Goal: Navigation & Orientation: Find specific page/section

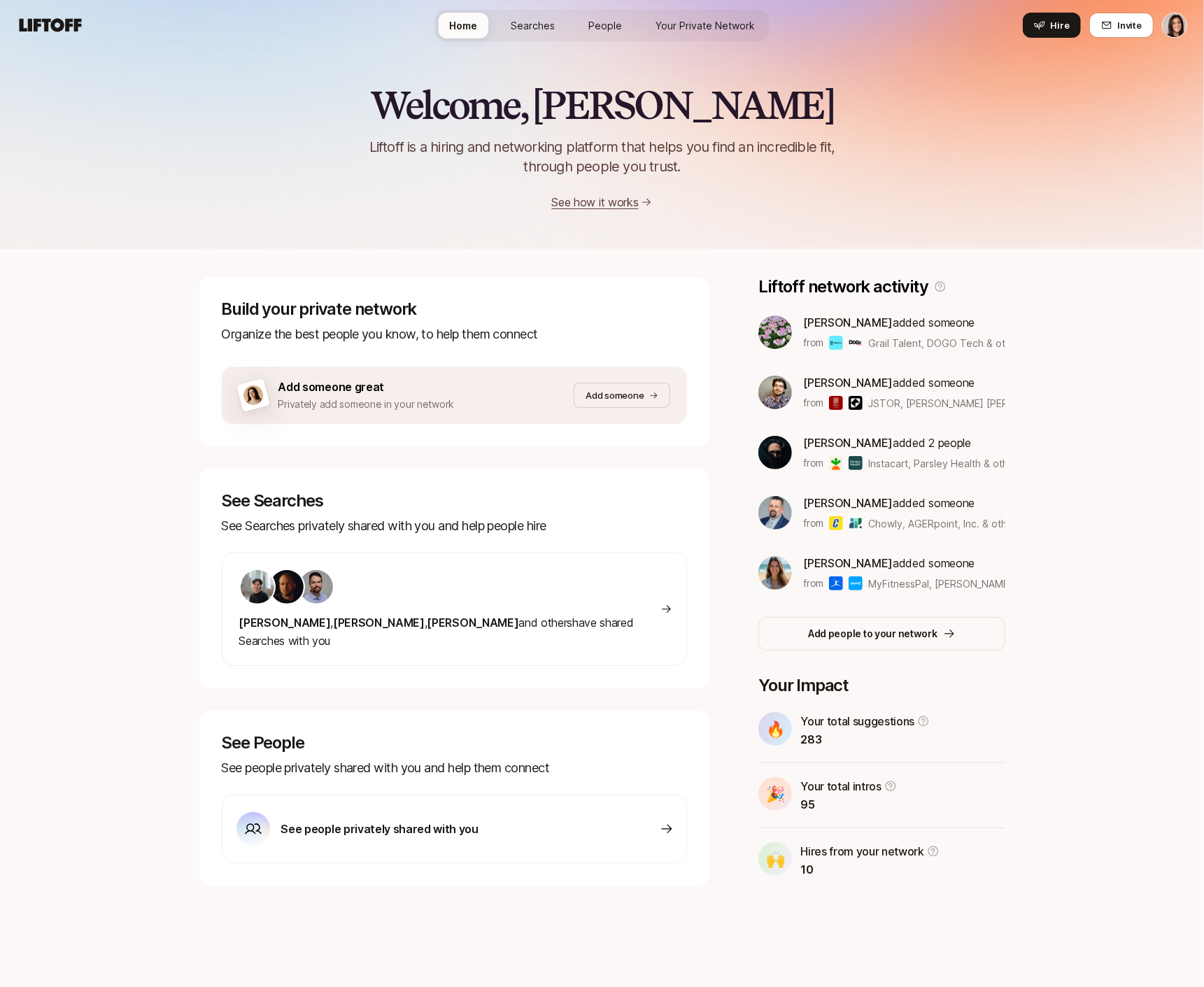
click at [517, 51] on div "Welcome, [PERSON_NAME] is a hiring and networking platform that helps you find …" at bounding box center [602, 123] width 1204 height 250
click at [527, 33] on link "Searches" at bounding box center [533, 25] width 67 height 26
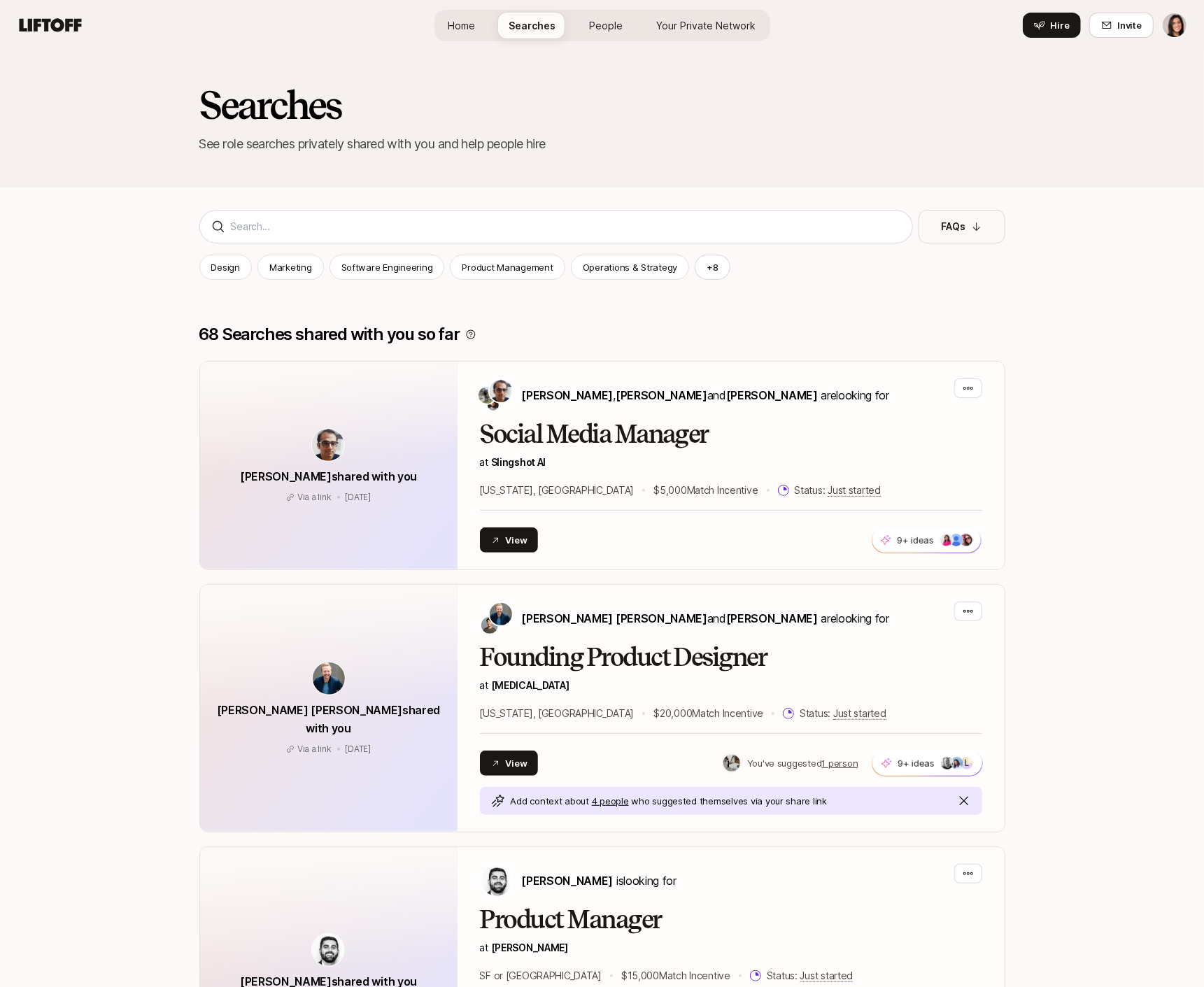
click at [597, 33] on link "People" at bounding box center [606, 25] width 56 height 26
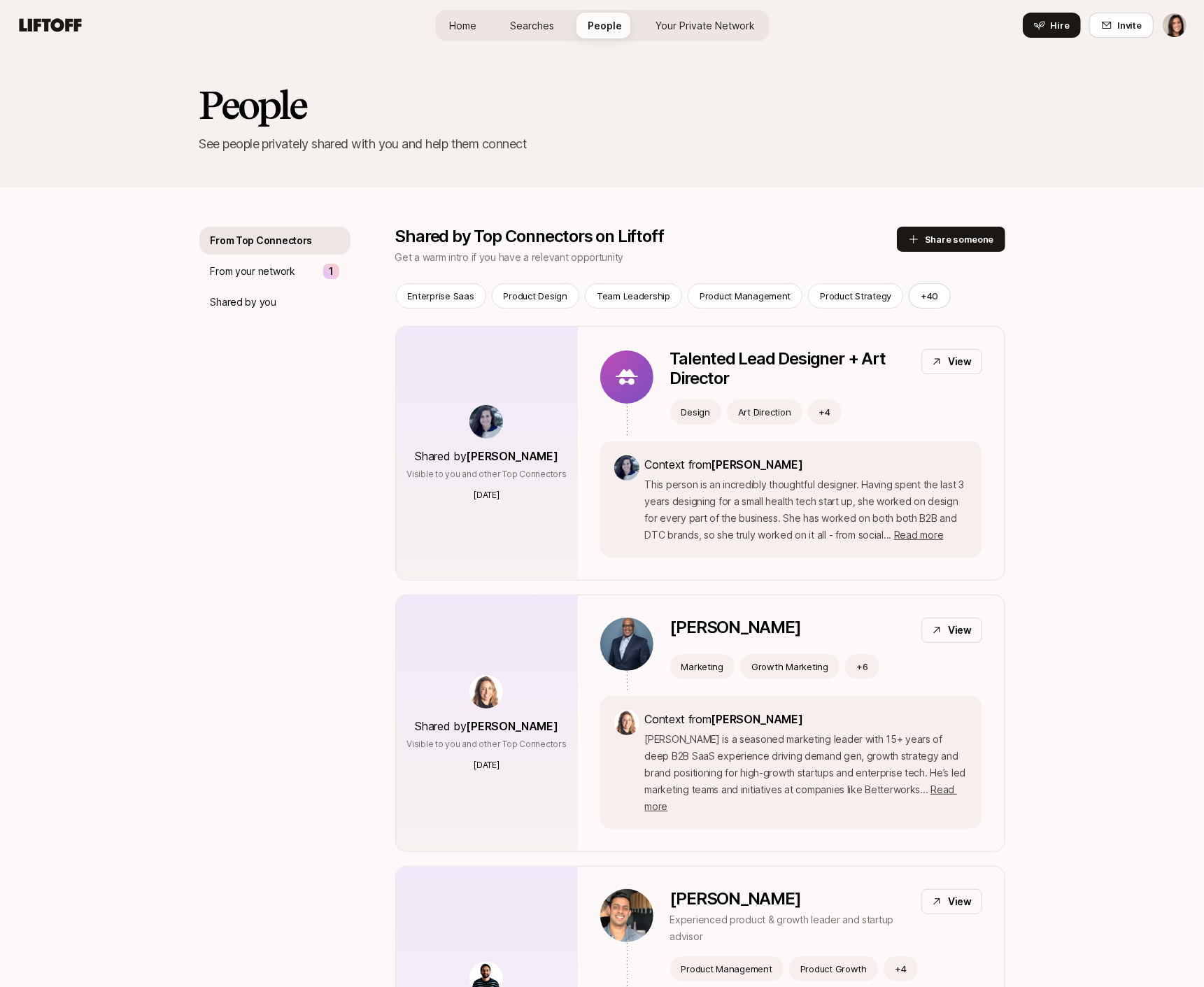
click at [524, 33] on link "Searches" at bounding box center [532, 25] width 67 height 26
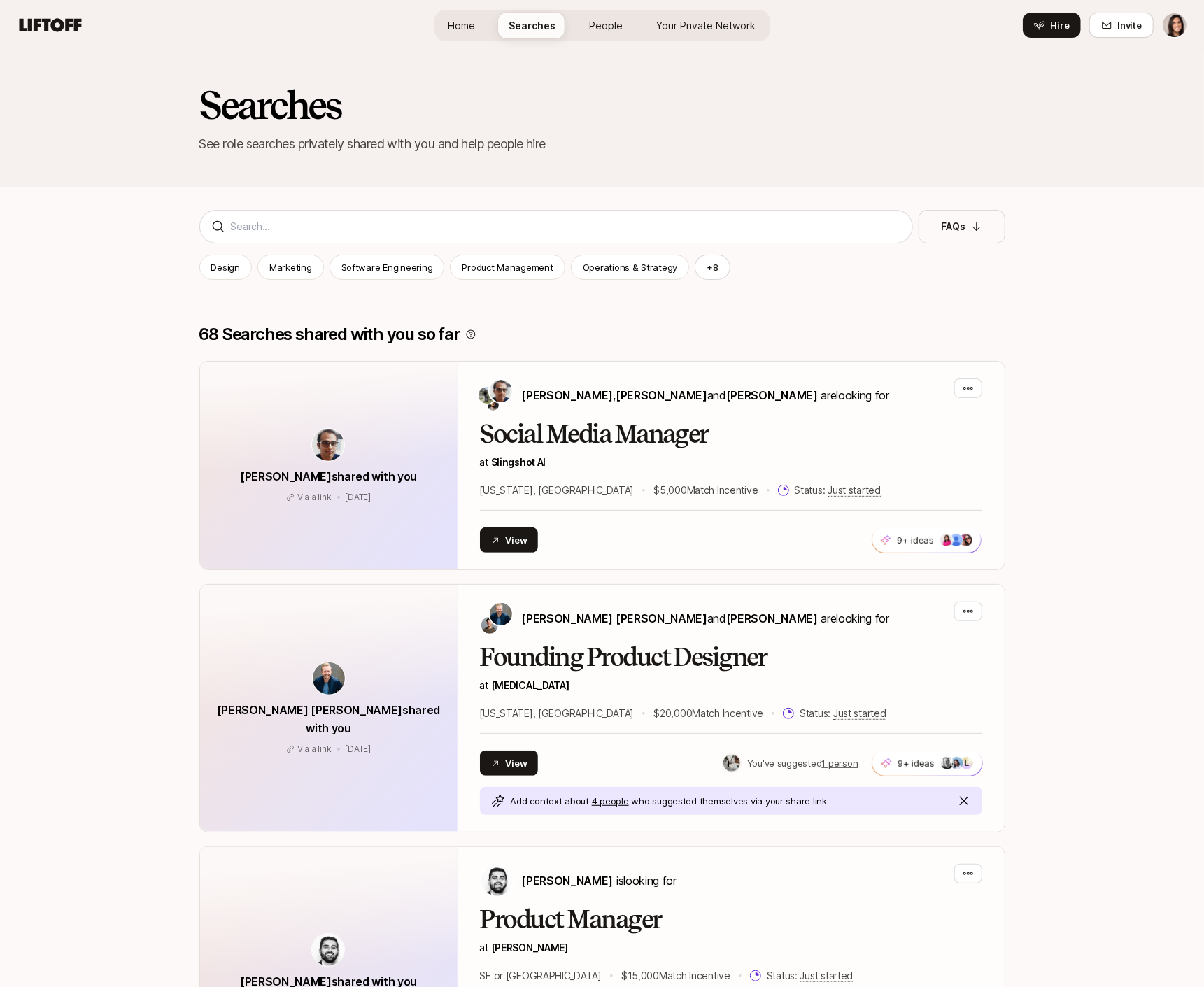
click at [599, 35] on link "People" at bounding box center [606, 25] width 56 height 26
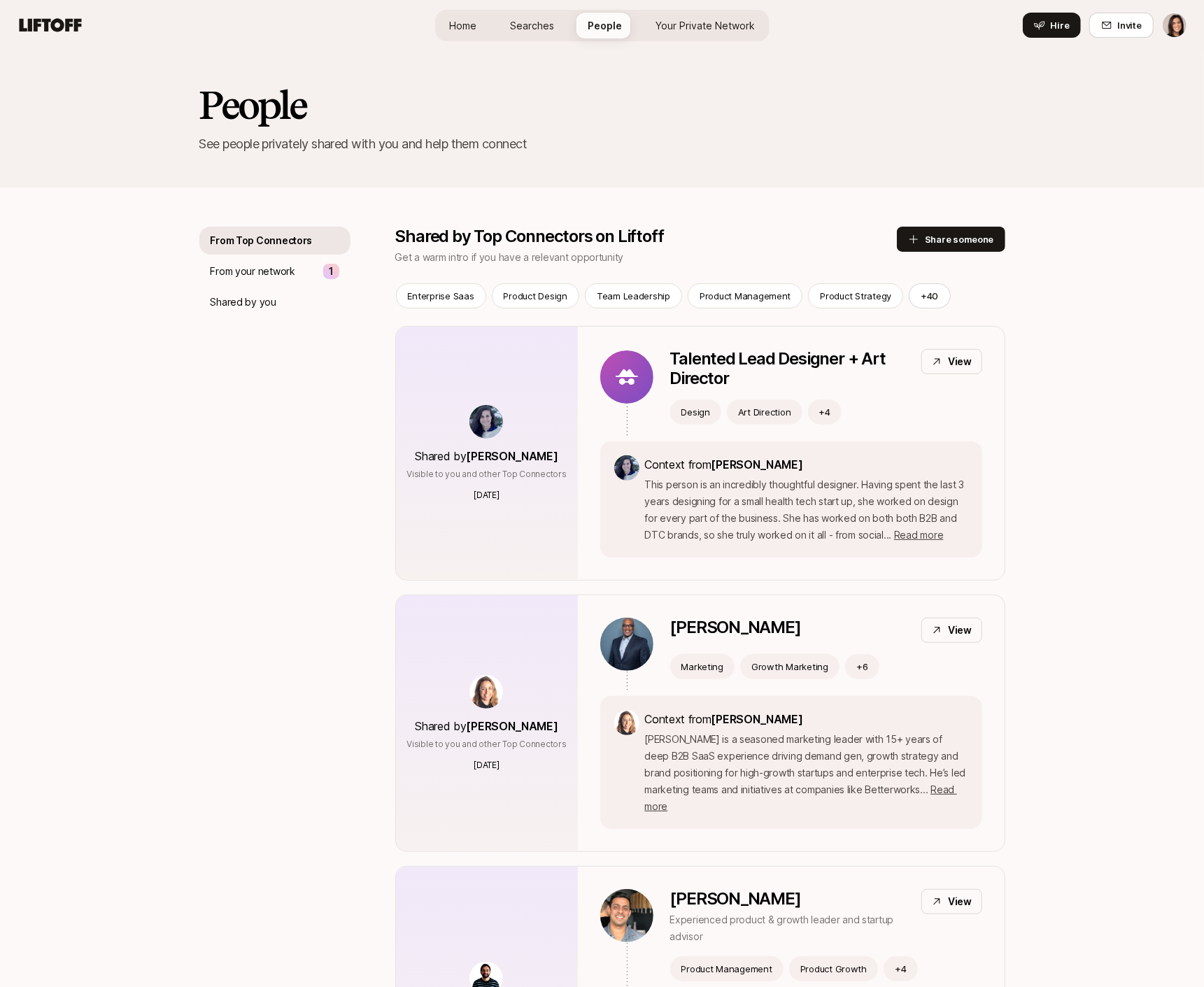
click at [542, 26] on span "Searches" at bounding box center [532, 25] width 44 height 14
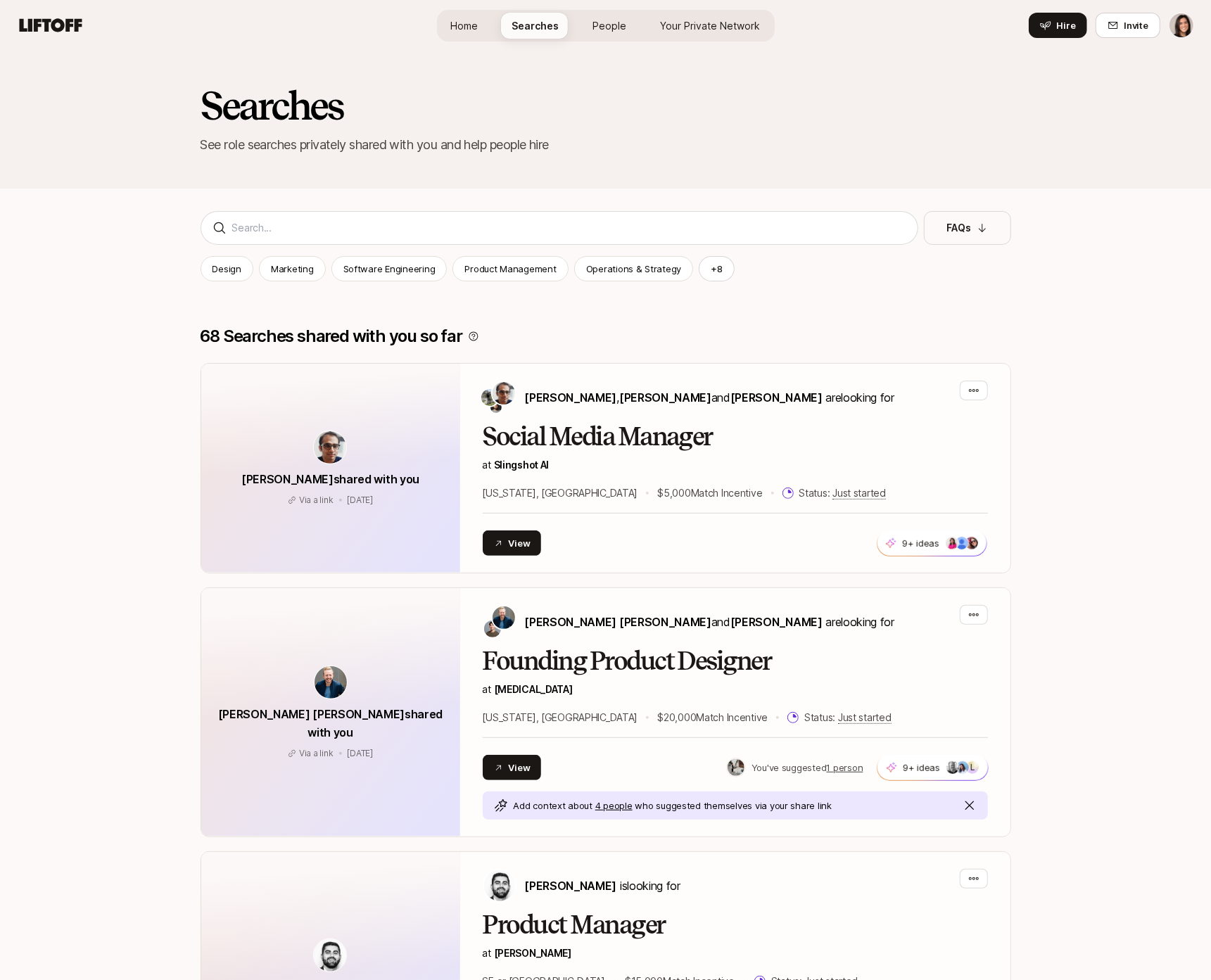
click at [594, 22] on span "People" at bounding box center [610, 25] width 34 height 15
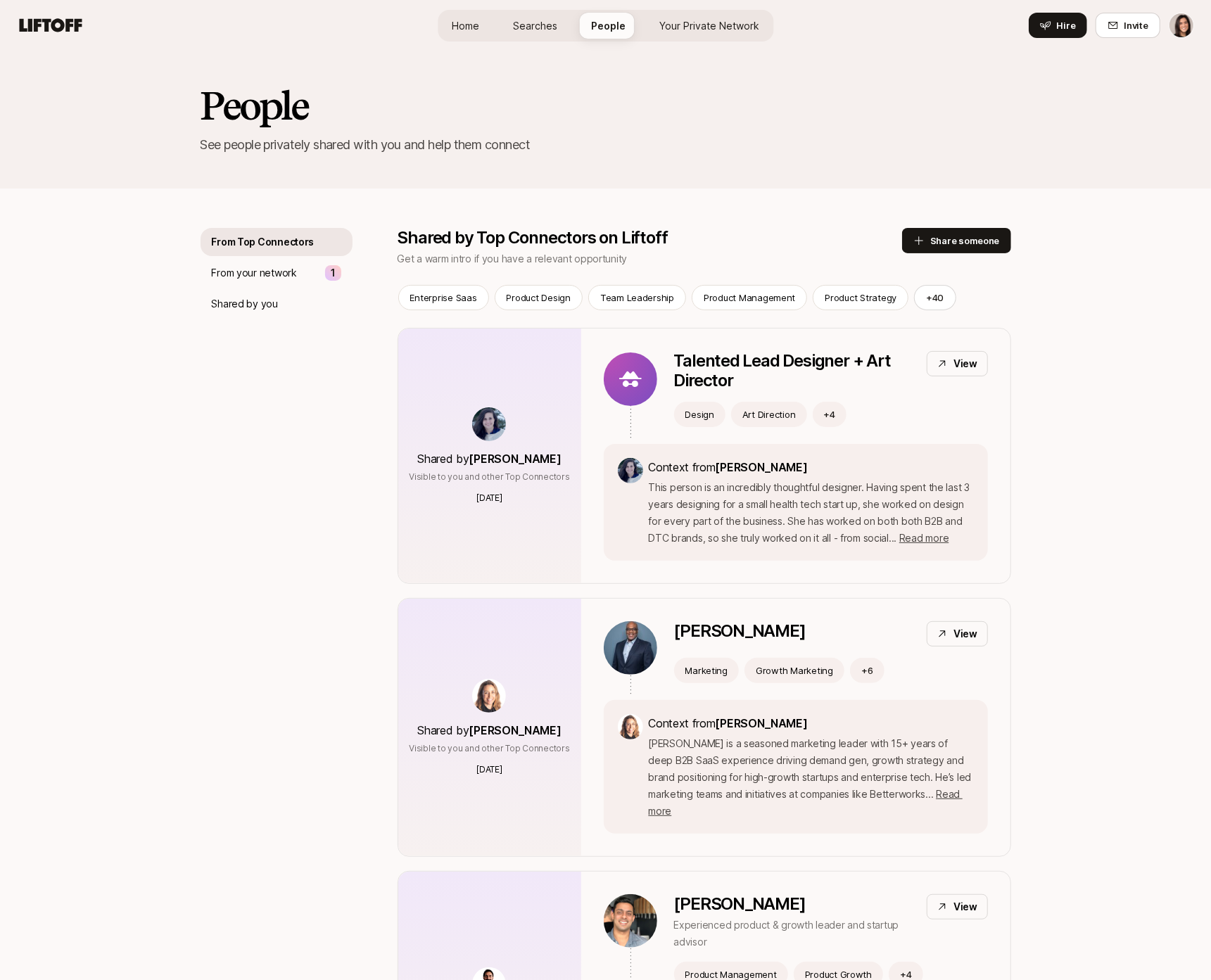
click at [553, 29] on span "Searches" at bounding box center [535, 25] width 45 height 15
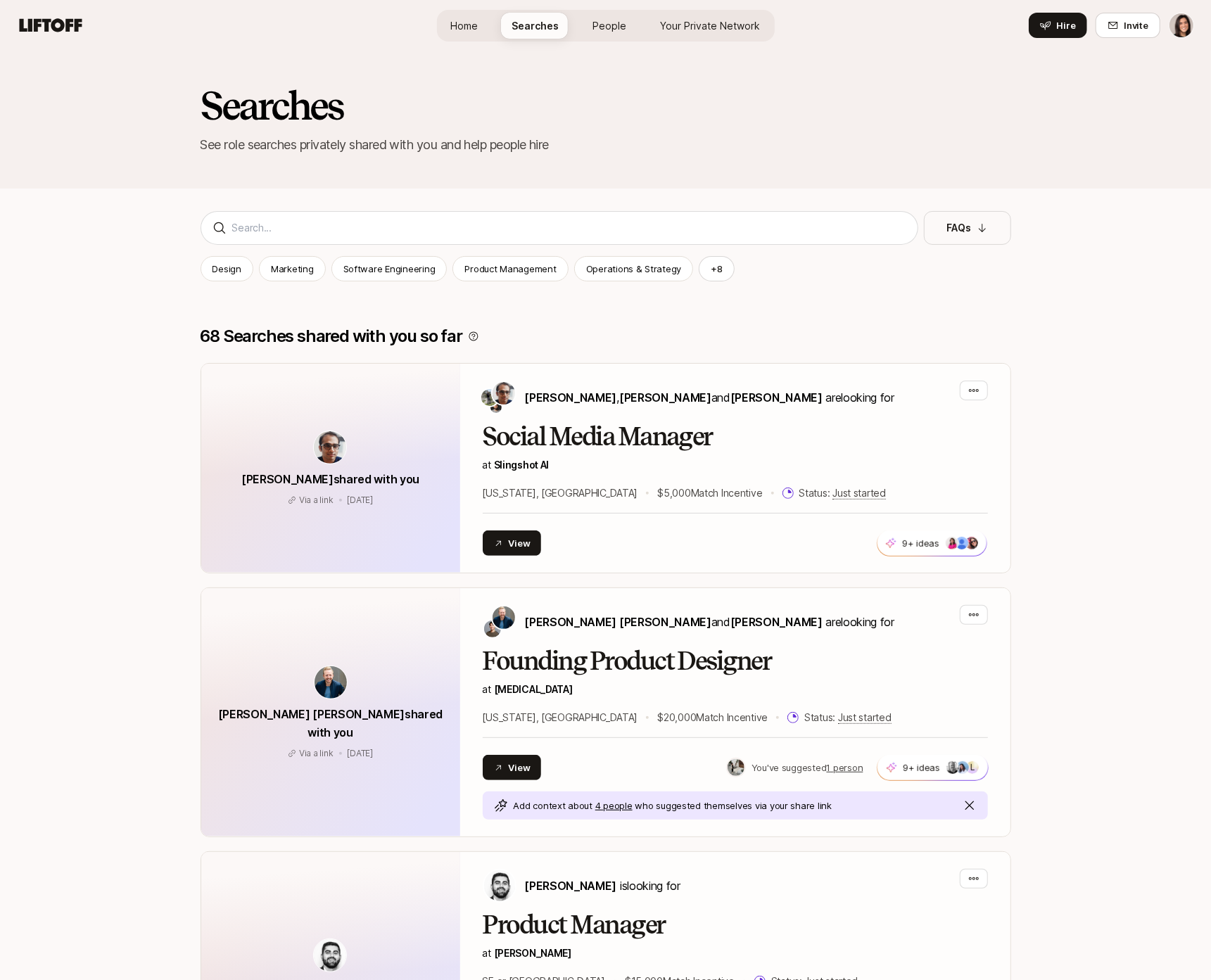
click at [594, 24] on span "People" at bounding box center [610, 25] width 34 height 15
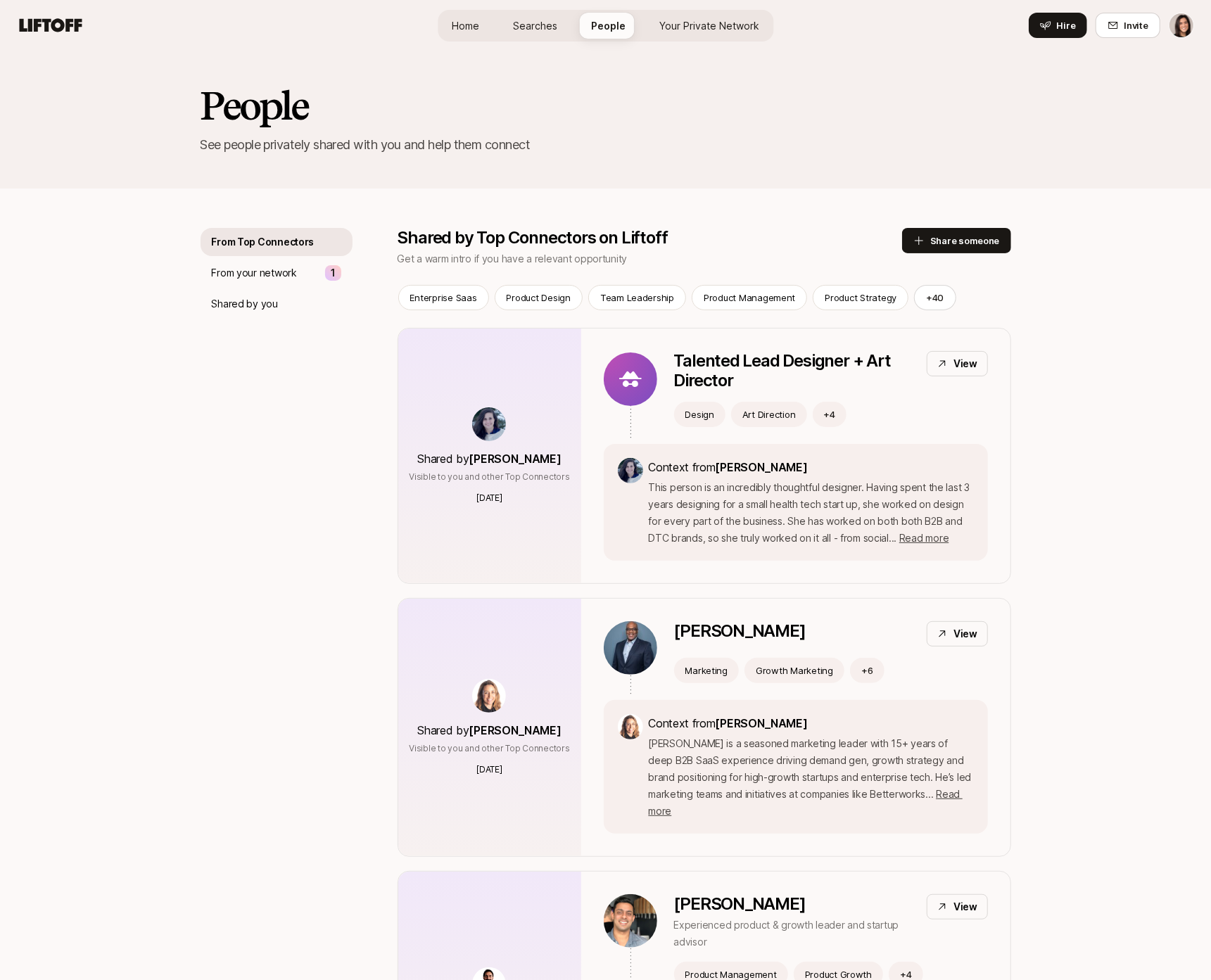
click at [491, 263] on p "Get a warm intro if you have a relevant opportunity" at bounding box center [650, 259] width 504 height 17
click at [284, 292] on div "Shared by you" at bounding box center [276, 303] width 152 height 28
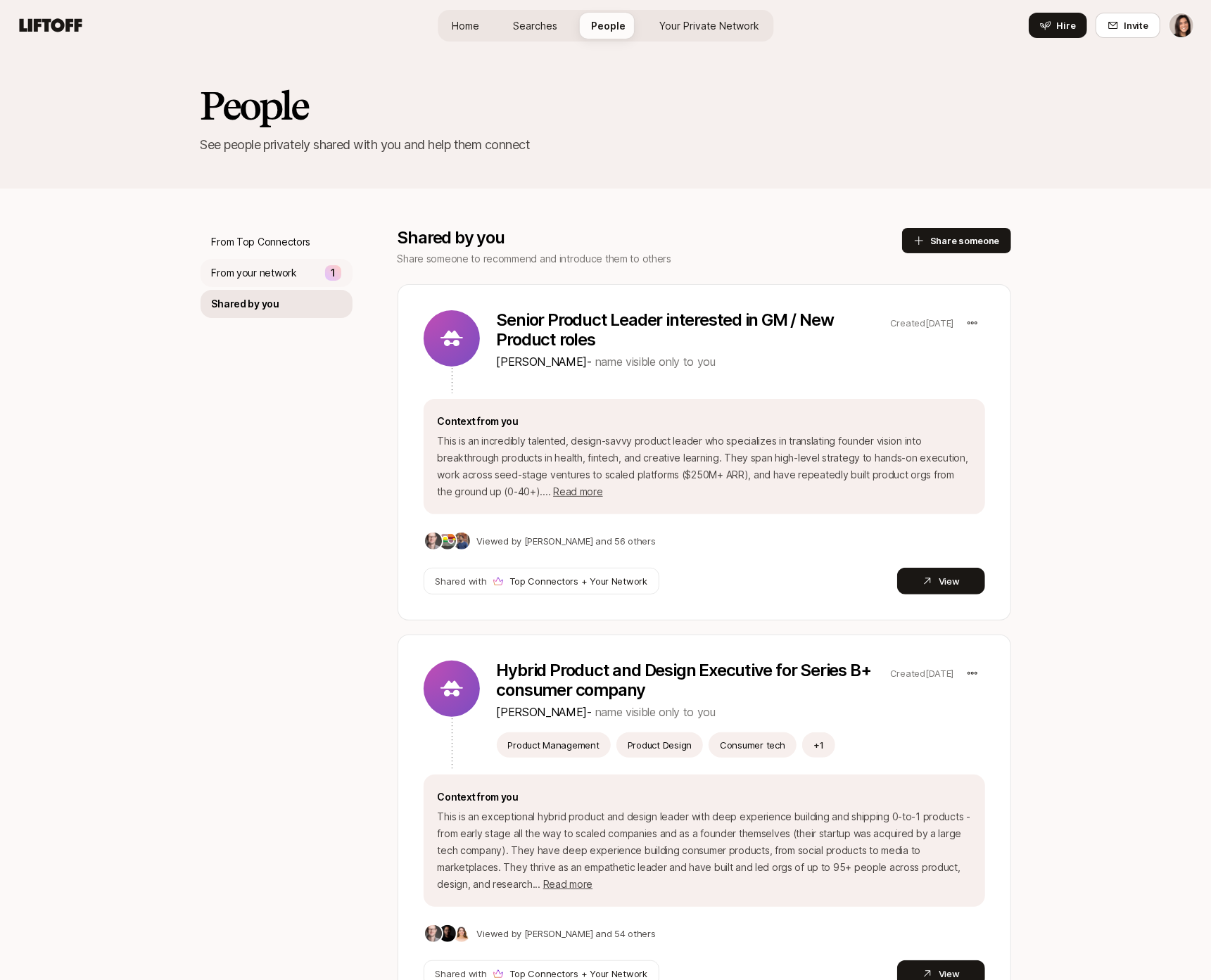
click at [283, 278] on p "From your network" at bounding box center [254, 272] width 85 height 17
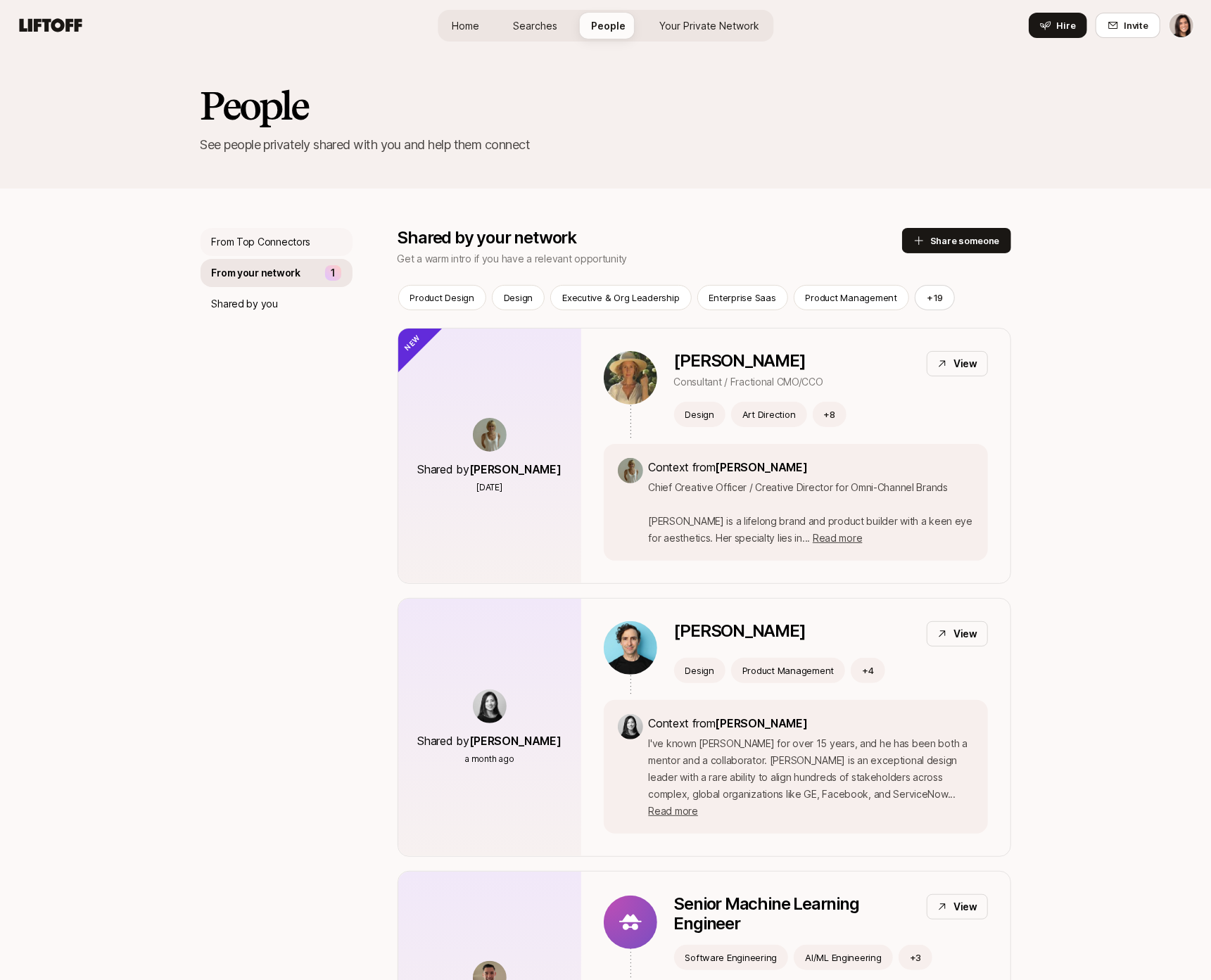
click at [283, 243] on p "From Top Connectors" at bounding box center [261, 242] width 99 height 17
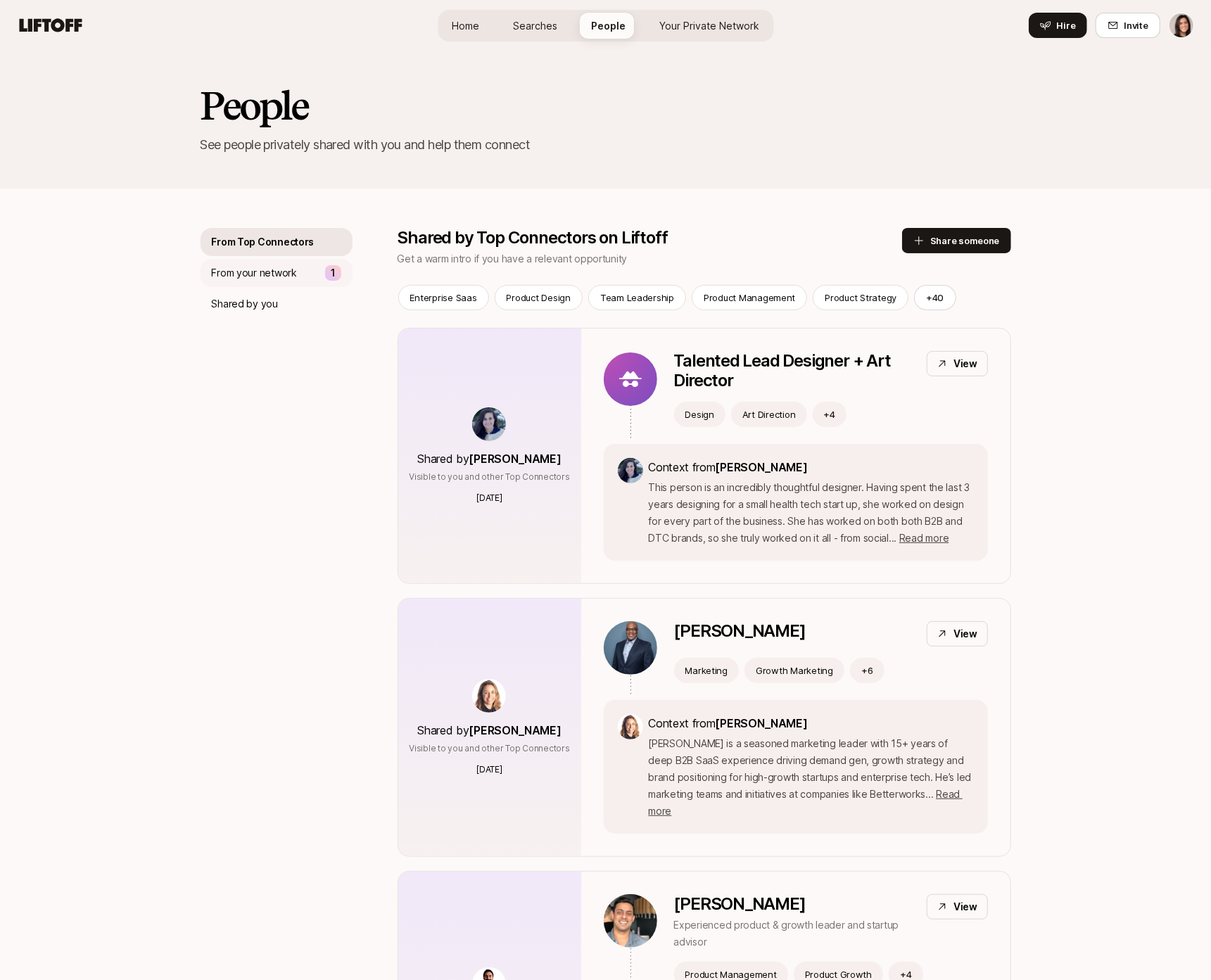
click at [277, 282] on div "From your network 1" at bounding box center [276, 272] width 152 height 28
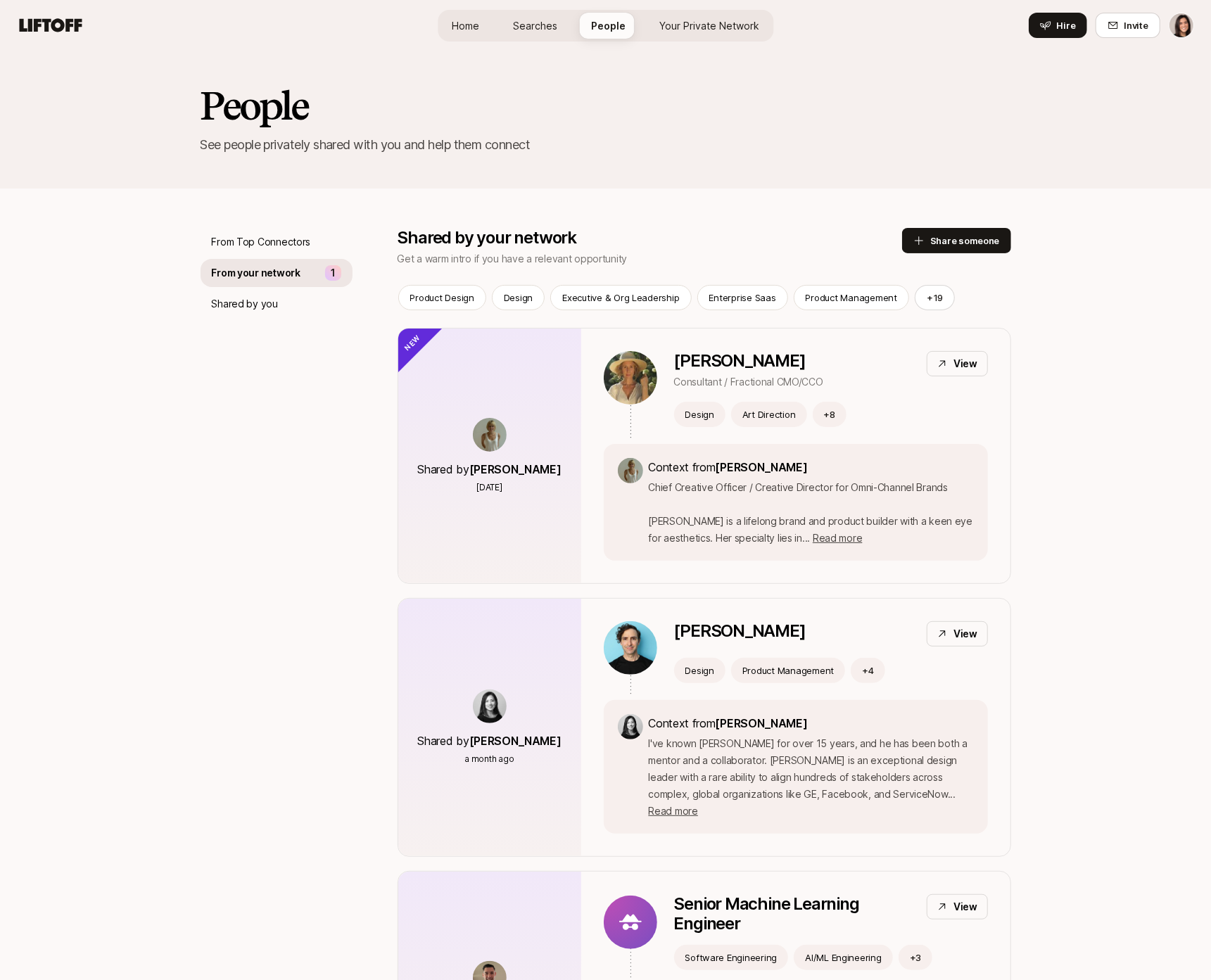
click at [446, 254] on p "Get a warm intro if you have a relevant opportunity" at bounding box center [650, 259] width 504 height 17
click at [294, 250] on p "From Top Connectors" at bounding box center [261, 242] width 99 height 17
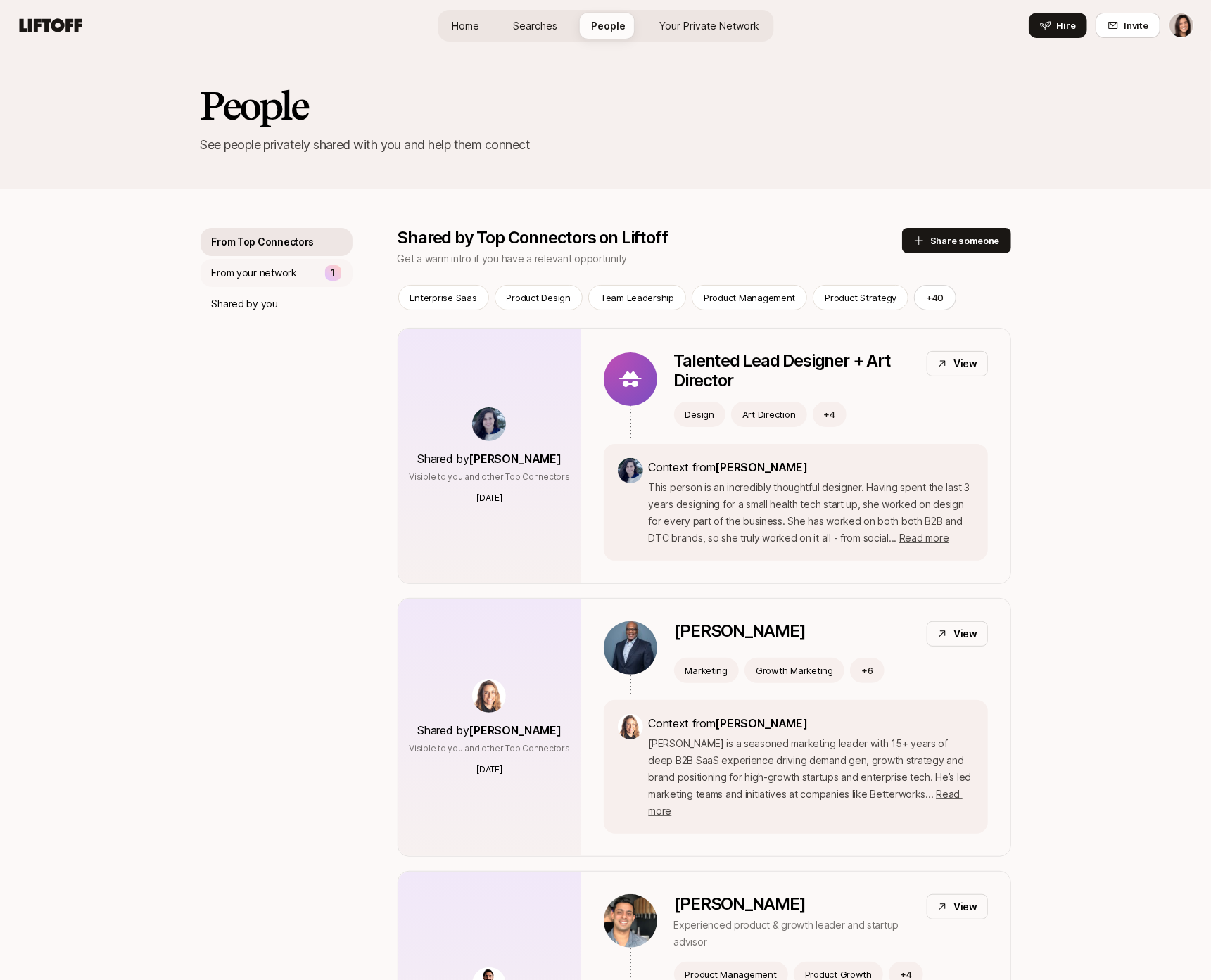
click at [294, 269] on p "From your network" at bounding box center [254, 272] width 85 height 17
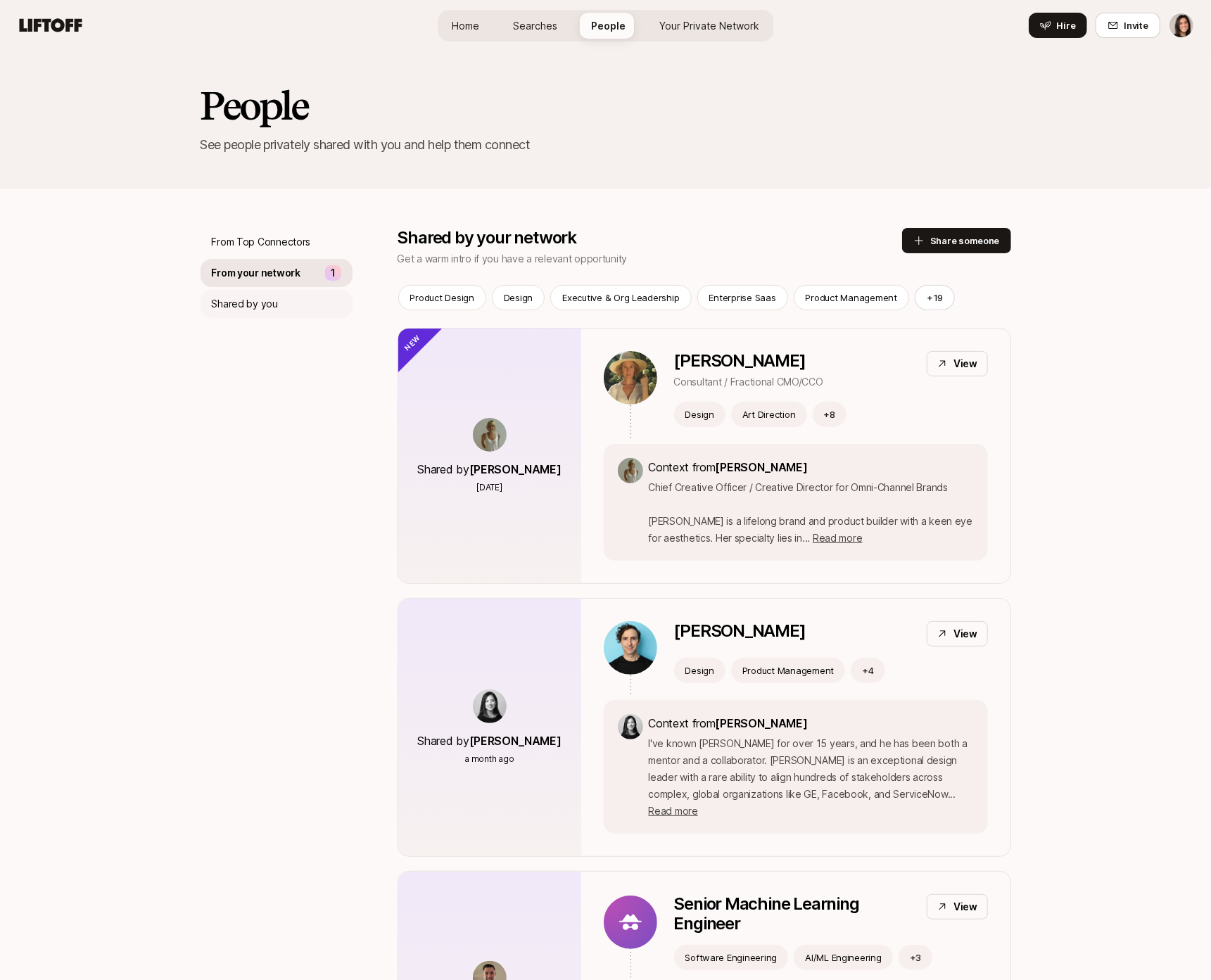
click at [293, 295] on div "Shared by you" at bounding box center [276, 303] width 152 height 28
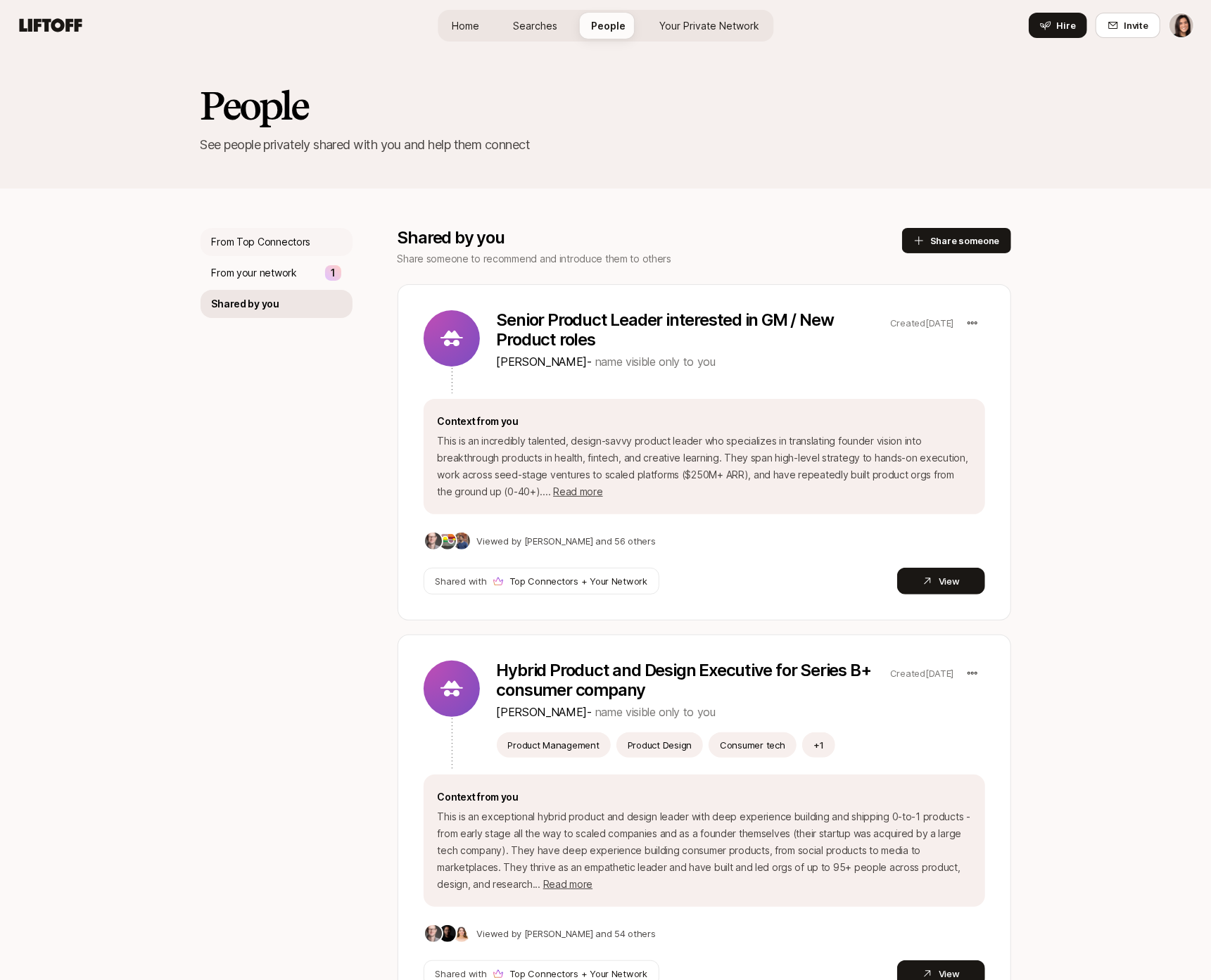
click at [294, 251] on div "From Top Connectors" at bounding box center [276, 242] width 152 height 28
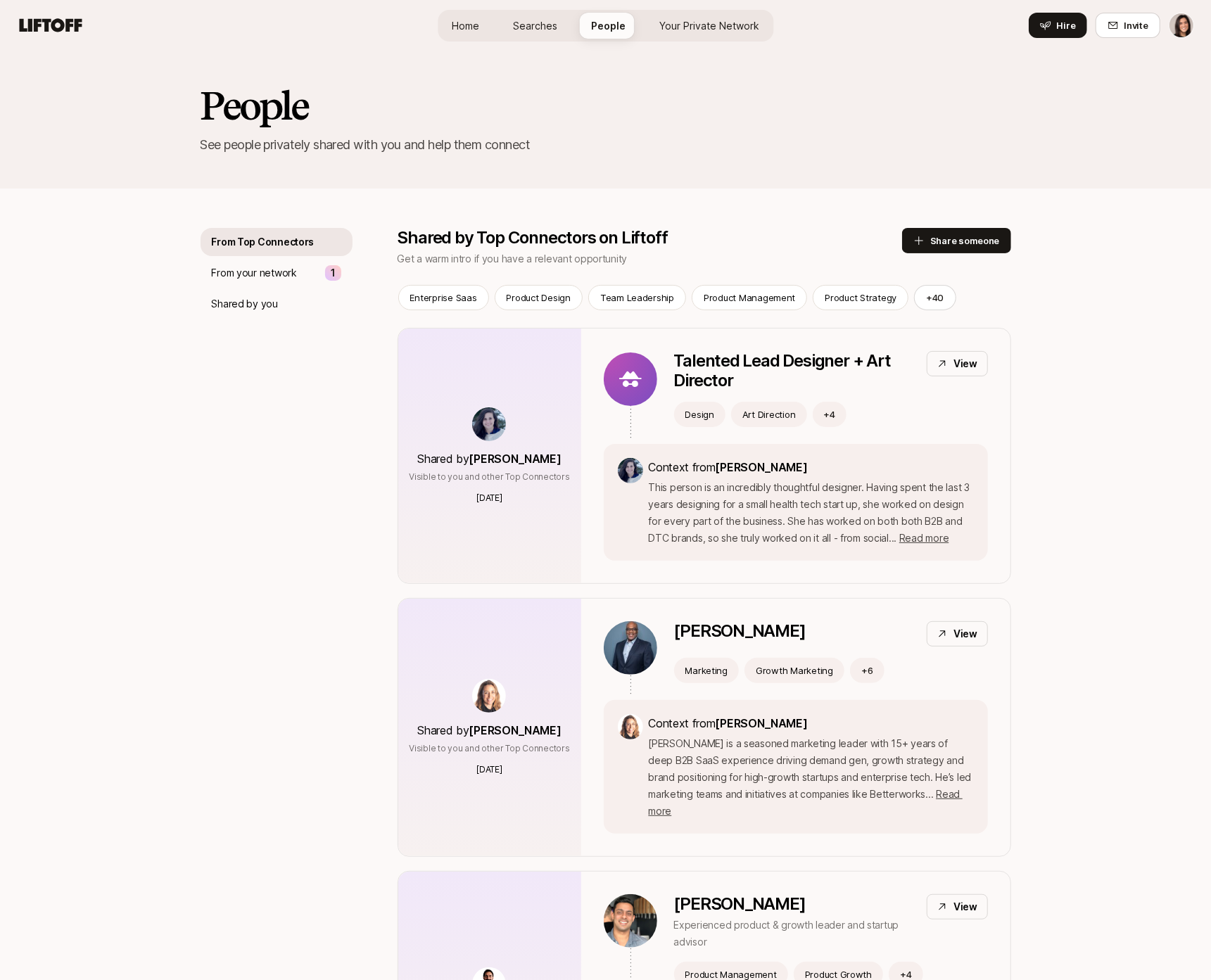
click at [468, 143] on p "See people privately shared with you and help them connect" at bounding box center [606, 145] width 810 height 20
click at [465, 173] on div "People See people privately shared with you and help them connect" at bounding box center [605, 120] width 1211 height 138
click at [444, 150] on p "See people privately shared with you and help them connect" at bounding box center [606, 145] width 810 height 20
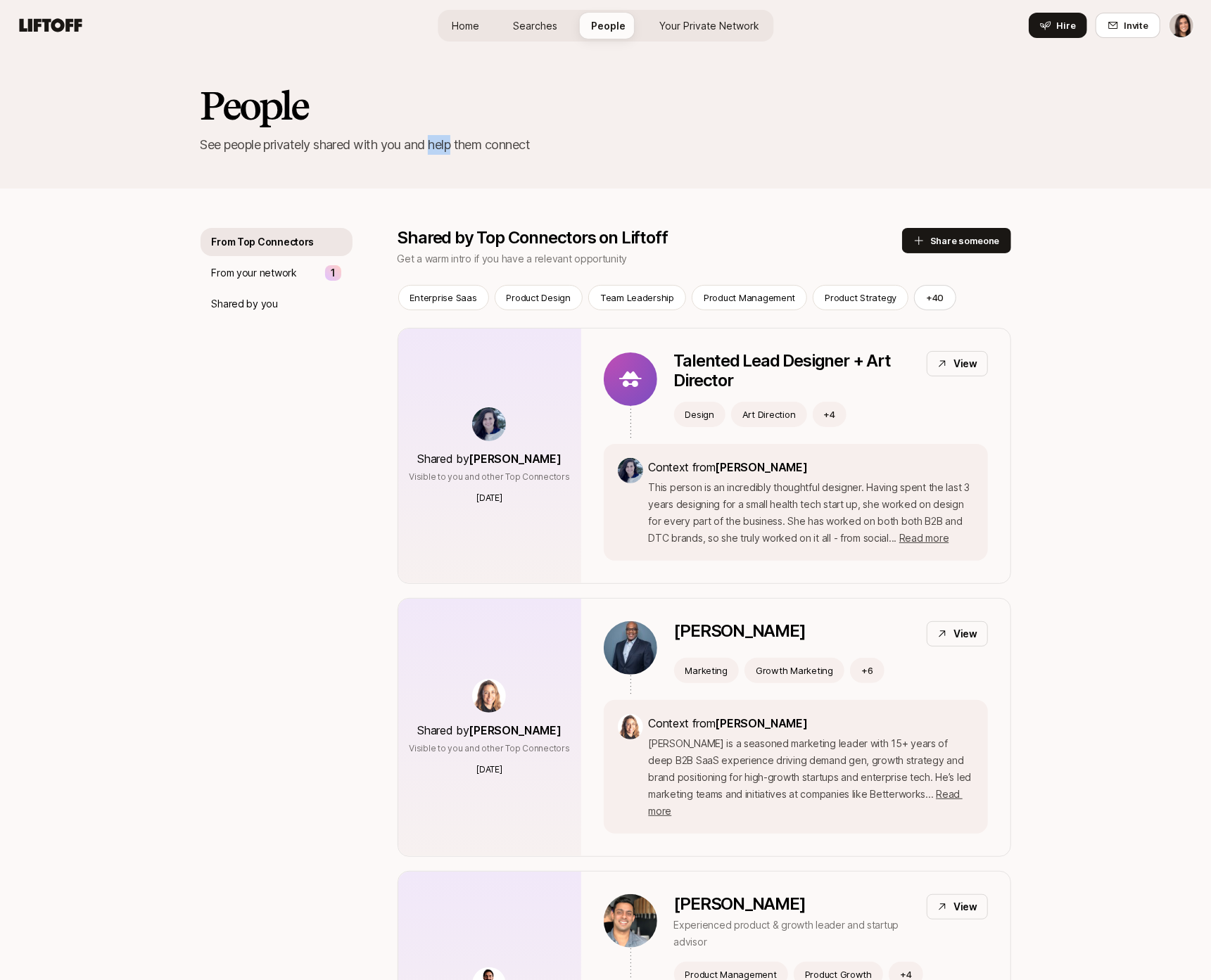
click at [444, 150] on p "See people privately shared with you and help them connect" at bounding box center [606, 145] width 810 height 20
click at [521, 31] on span "Searches" at bounding box center [535, 25] width 45 height 15
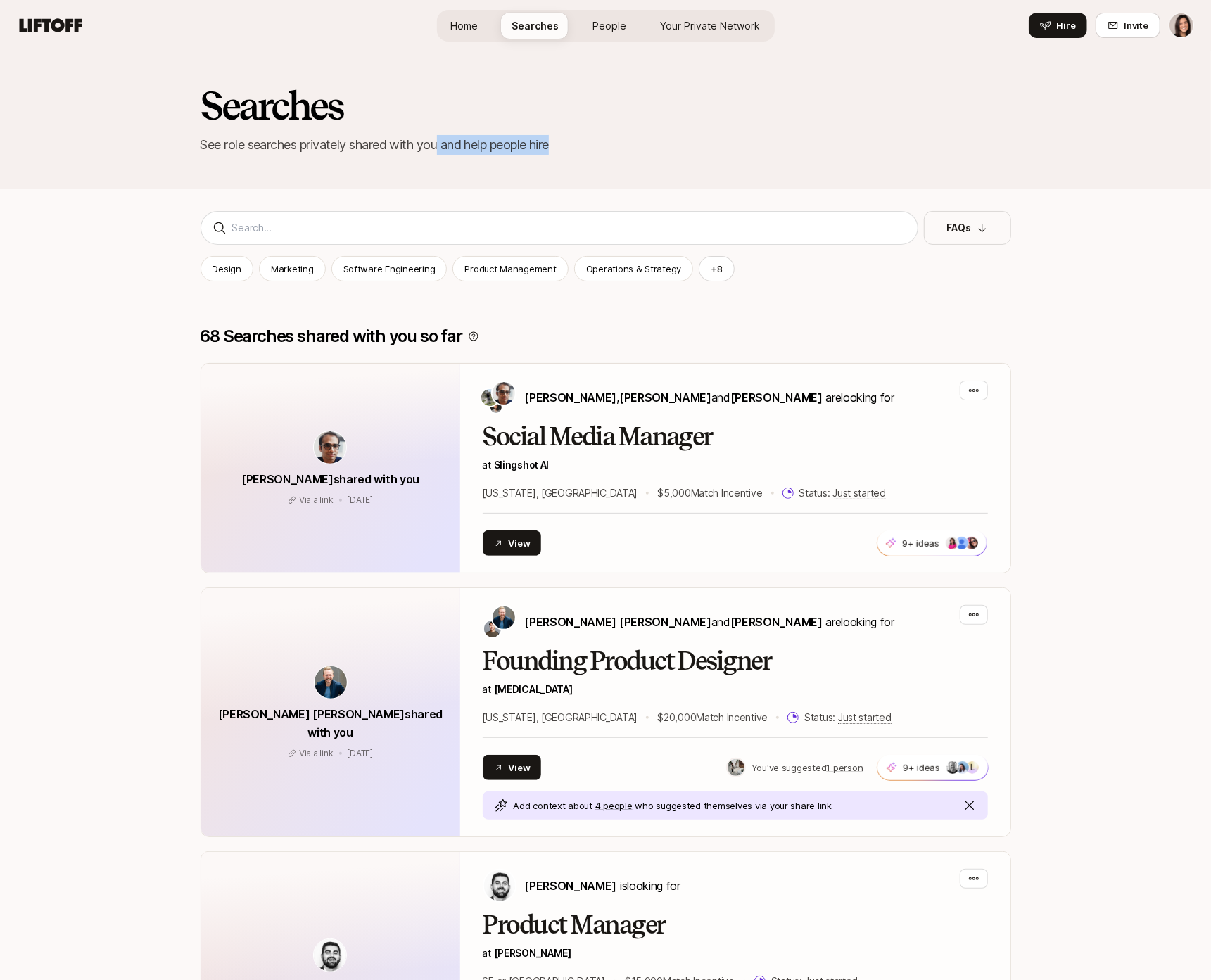
drag, startPoint x: 444, startPoint y: 143, endPoint x: 572, endPoint y: 145, distance: 128.0
click at [572, 145] on p "See role searches privately shared with you and help people hire" at bounding box center [606, 145] width 810 height 20
click at [462, 146] on p "See role searches privately shared with you and help people hire" at bounding box center [606, 145] width 810 height 20
drag, startPoint x: 442, startPoint y: 146, endPoint x: 574, endPoint y: 146, distance: 132.0
click at [574, 146] on p "See role searches privately shared with you and help people hire" at bounding box center [606, 145] width 810 height 20
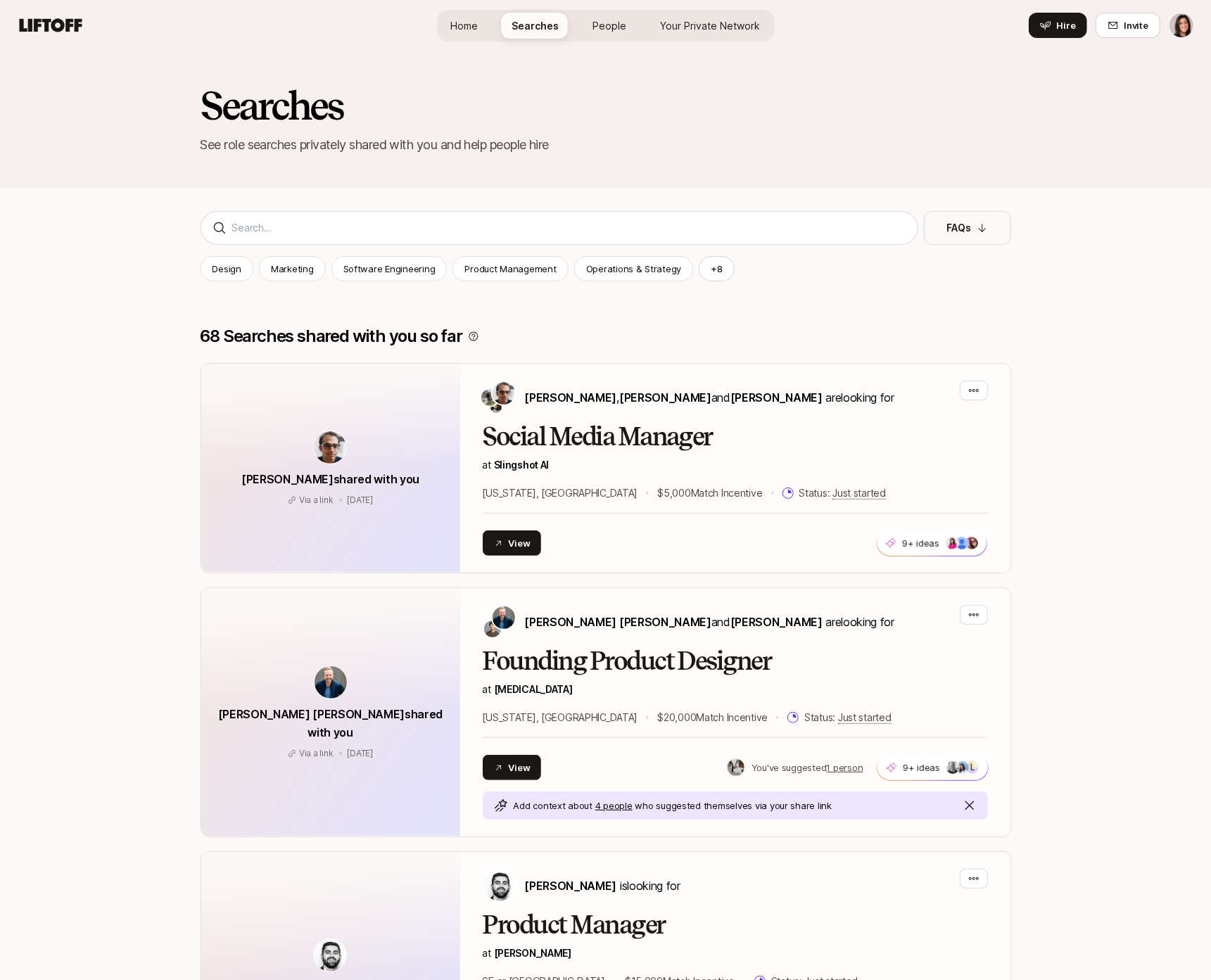
click at [580, 14] on div "Home Searches People Your Private Network Hire" at bounding box center [606, 25] width 338 height 32
click at [578, 32] on div "Home Searches People Your Private Network Hire" at bounding box center [606, 25] width 338 height 32
click at [581, 39] on div "Home Searches People Your Private Network Hire" at bounding box center [606, 25] width 338 height 32
click at [589, 30] on link "People" at bounding box center [610, 25] width 56 height 26
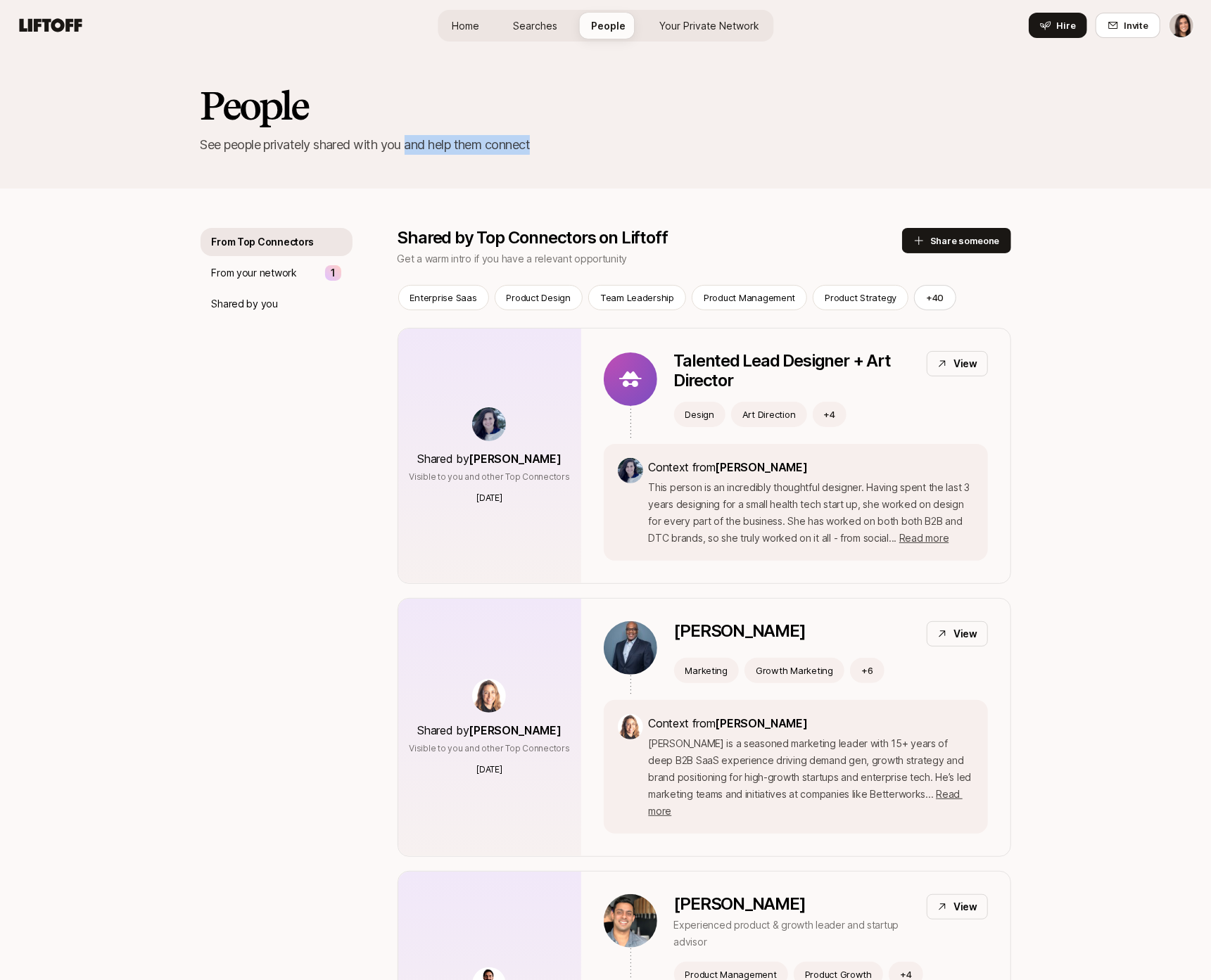
drag, startPoint x: 460, startPoint y: 146, endPoint x: 558, endPoint y: 145, distance: 98.0
click at [557, 146] on p "See people privately shared with you and help them connect" at bounding box center [606, 145] width 810 height 20
click at [463, 34] on link "Home" at bounding box center [465, 25] width 50 height 26
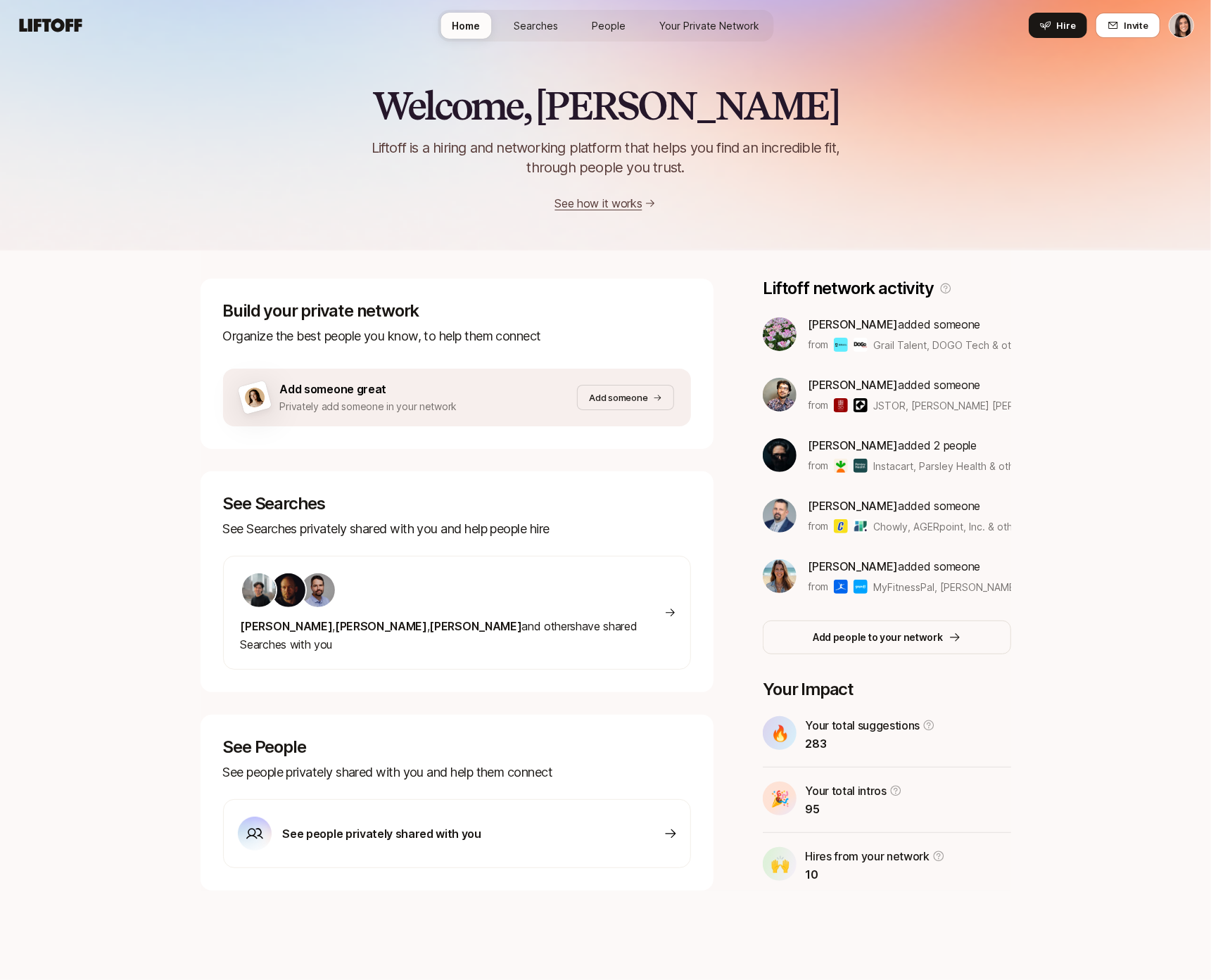
click at [267, 762] on p "See people privately shared with you and help them connect" at bounding box center [457, 772] width 469 height 20
click at [569, 14] on link "Searches" at bounding box center [536, 25] width 67 height 26
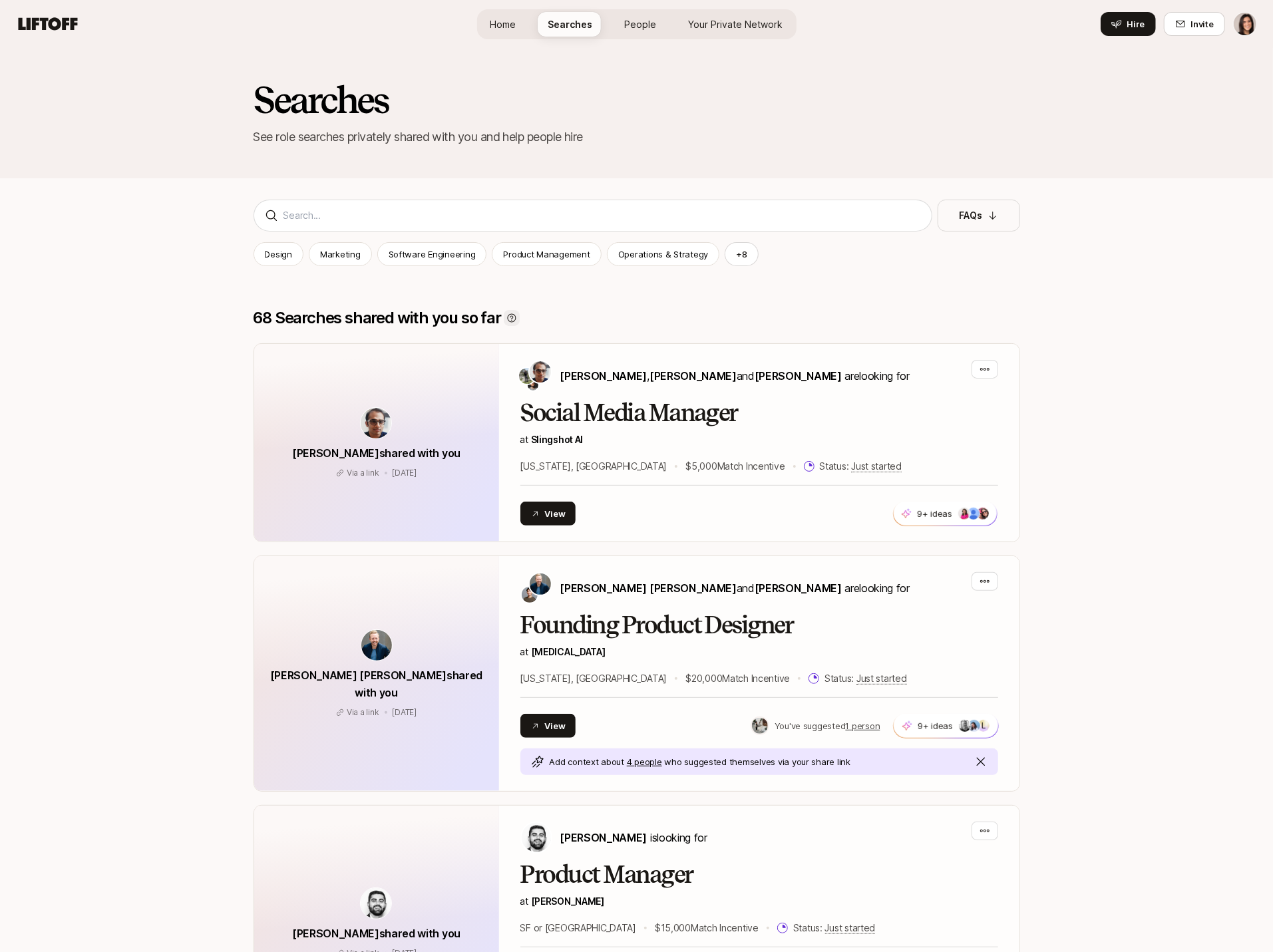
click at [507, 316] on icon at bounding box center [511, 319] width 9 height 9
click at [507, 317] on icon at bounding box center [511, 319] width 9 height 9
